Goal: Navigation & Orientation: Find specific page/section

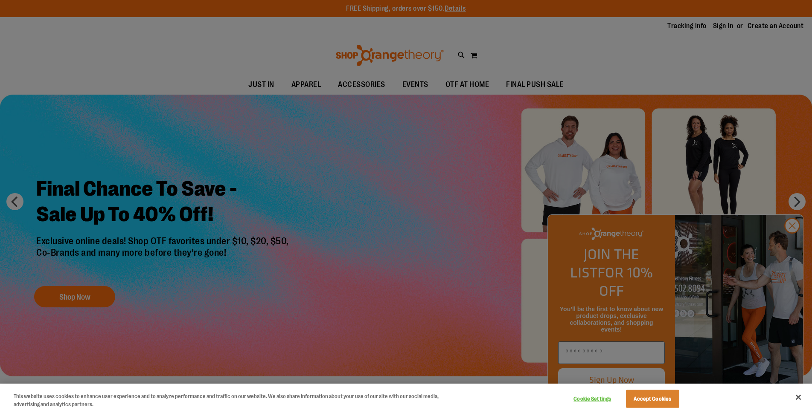
click at [790, 245] on div at bounding box center [406, 206] width 812 height 413
click at [796, 396] on button "Close" at bounding box center [798, 397] width 19 height 19
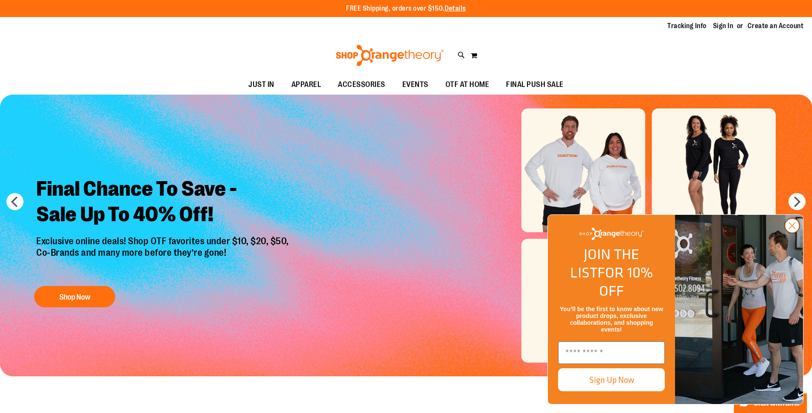
click at [791, 233] on circle "Close dialog" at bounding box center [792, 226] width 14 height 14
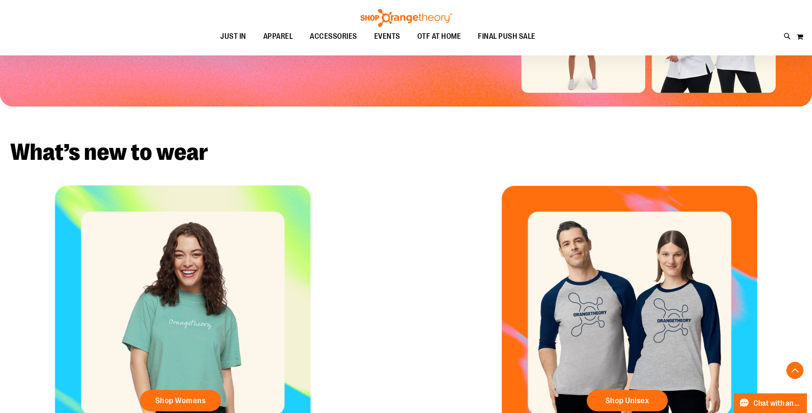
scroll to position [239, 0]
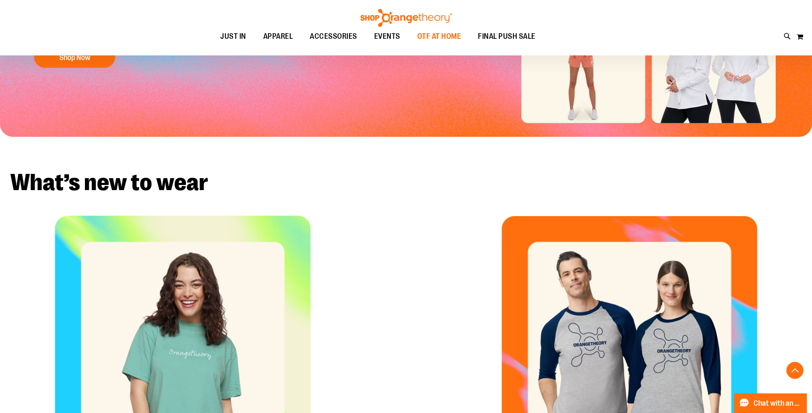
click at [446, 33] on span "OTF AT HOME" at bounding box center [439, 36] width 44 height 19
